Goal: Information Seeking & Learning: Learn about a topic

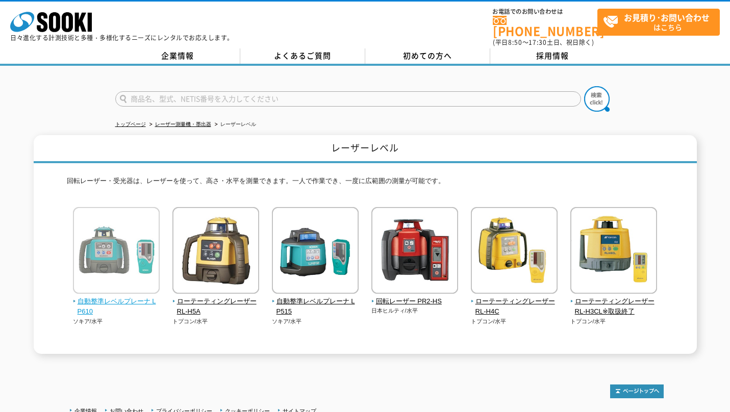
click at [127, 301] on span "自動整準レベルプレーナ LP610" at bounding box center [116, 307] width 87 height 21
click at [110, 280] on img at bounding box center [116, 251] width 87 height 89
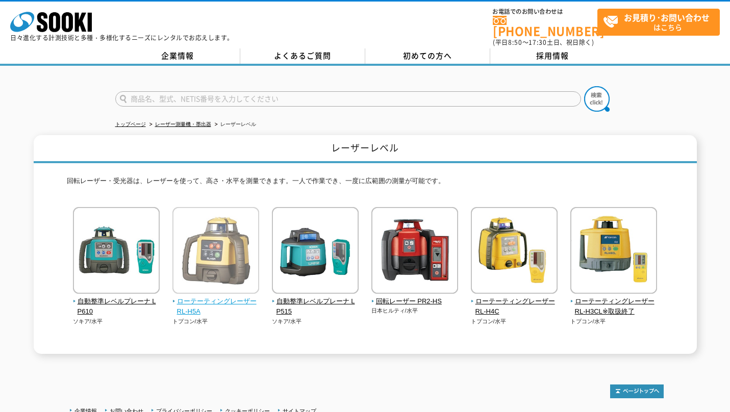
click at [210, 261] on img at bounding box center [216, 251] width 87 height 89
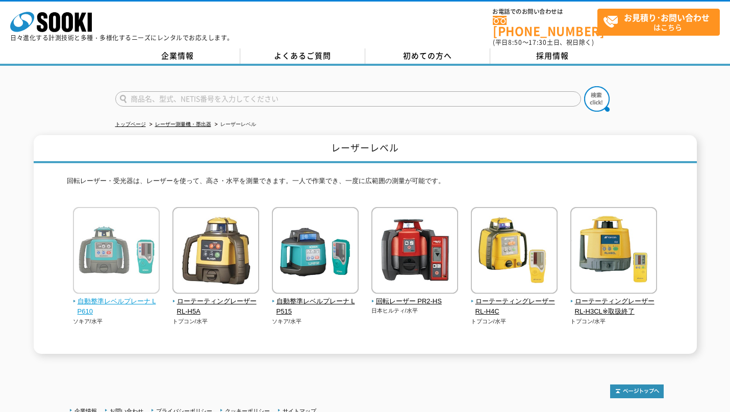
click at [131, 245] on img at bounding box center [116, 251] width 87 height 89
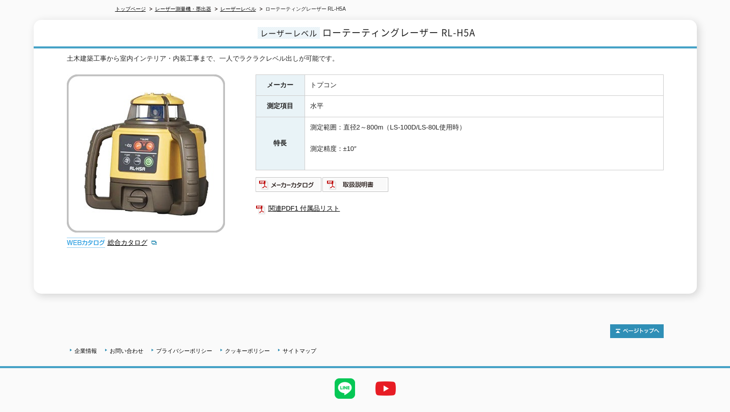
scroll to position [136, 0]
